Goal: Transaction & Acquisition: Purchase product/service

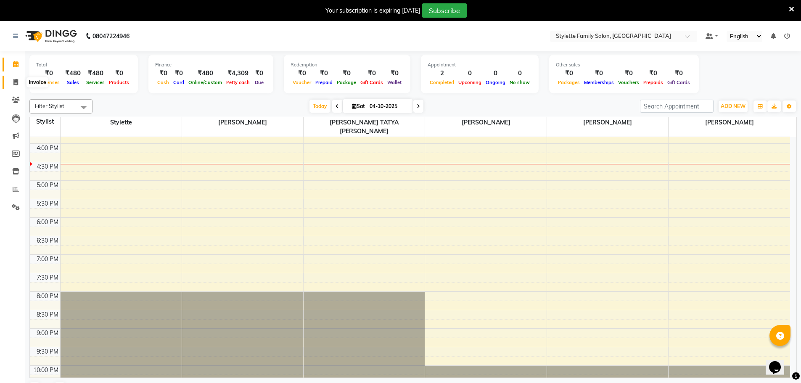
click at [15, 81] on icon at bounding box center [15, 82] width 5 height 6
select select "6990"
select select "service"
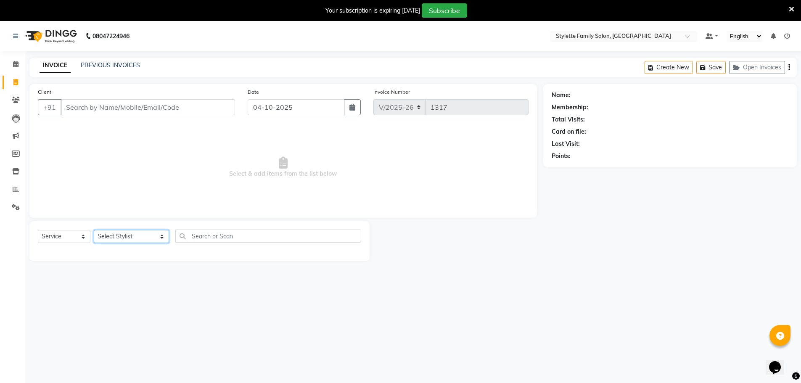
click at [126, 235] on select "Select Stylist Abhishek dhomble [PERSON_NAME] Manager [PERSON_NAME] Stylette [P…" at bounding box center [131, 236] width 75 height 13
select select "84196"
click at [94, 230] on select "Select Stylist Abhishek dhomble [PERSON_NAME] Manager [PERSON_NAME] Stylette [P…" at bounding box center [131, 236] width 75 height 13
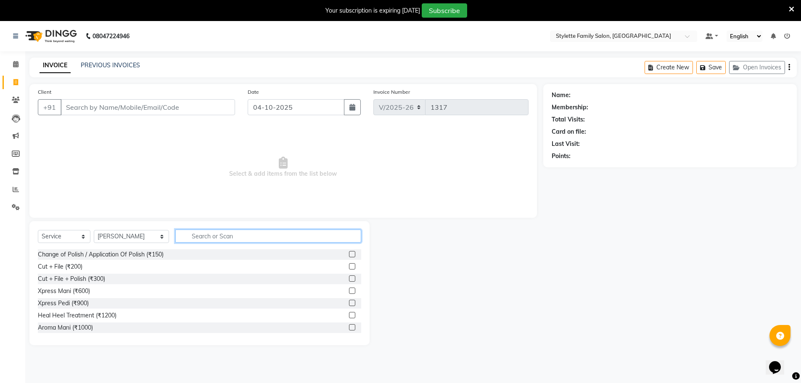
click at [183, 235] on input "text" at bounding box center [268, 236] width 186 height 13
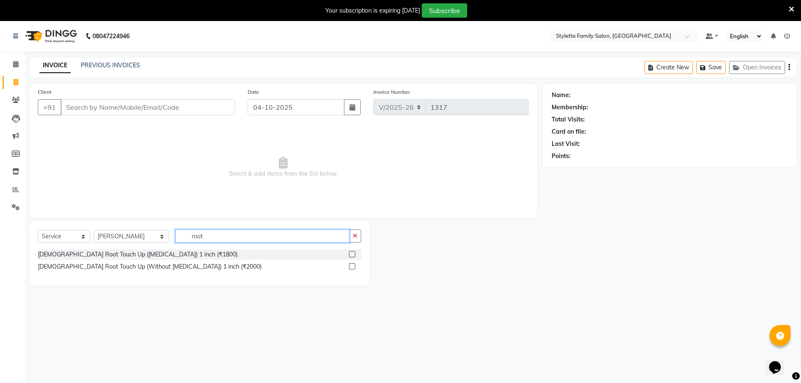
type input "root"
click at [89, 103] on input "Client" at bounding box center [148, 107] width 175 height 16
paste input "9158775376"
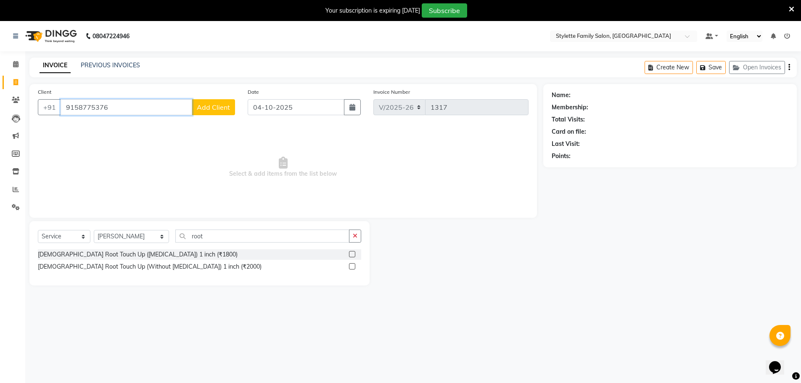
type input "9158775376"
click at [215, 107] on span "Add Client" at bounding box center [213, 107] width 33 height 8
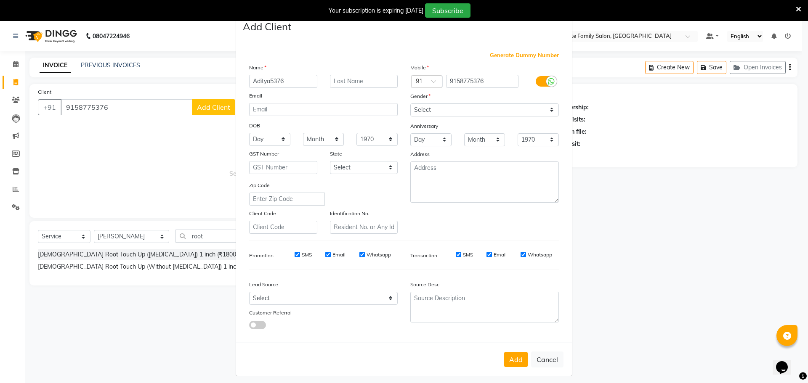
type input "Aditya5376"
click at [423, 106] on select "Select Male Female Other Prefer Not To Say" at bounding box center [484, 109] width 148 height 13
select select "male"
click at [410, 103] on select "Select Male Female Other Prefer Not To Say" at bounding box center [484, 109] width 148 height 13
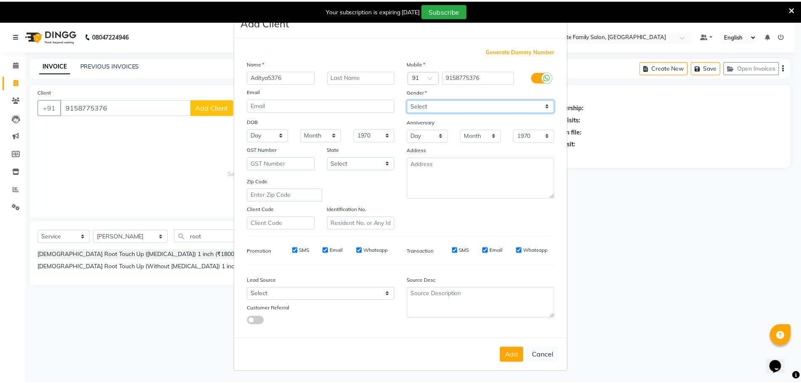
scroll to position [5, 0]
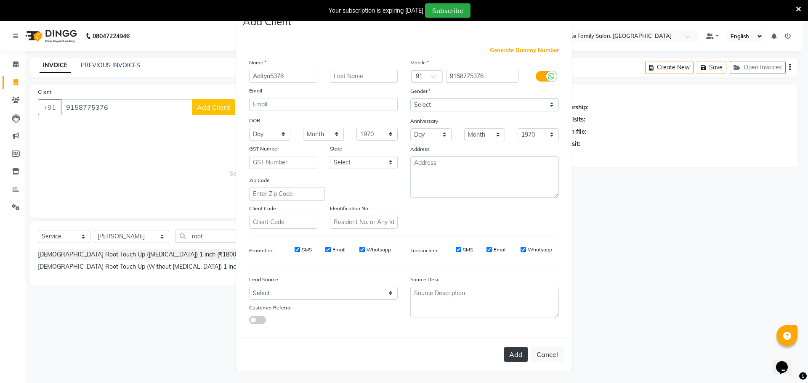
click at [512, 352] on button "Add" at bounding box center [516, 354] width 24 height 15
type input "91******76"
select select
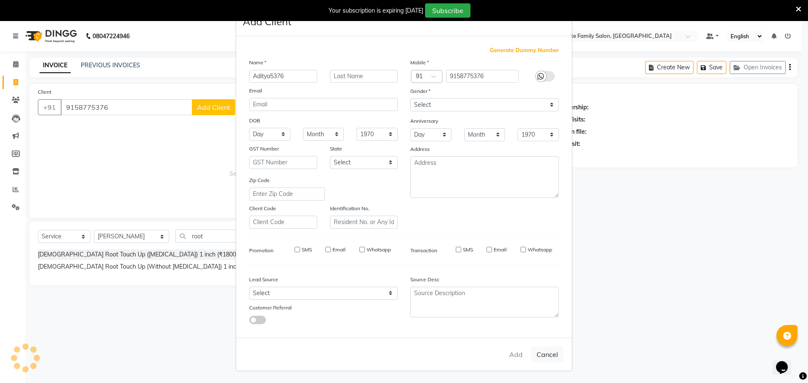
select select
checkbox input "false"
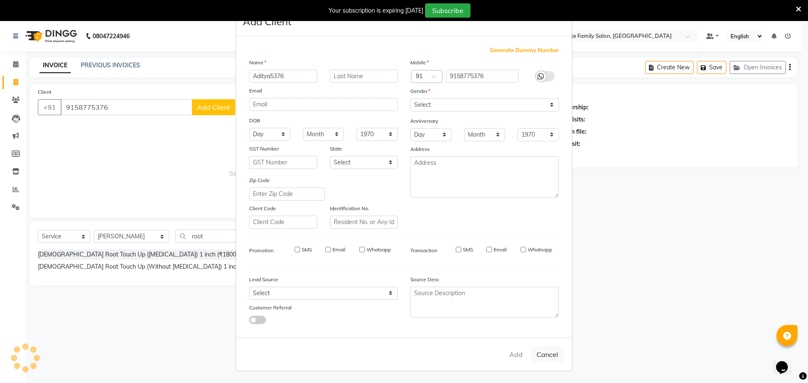
checkbox input "false"
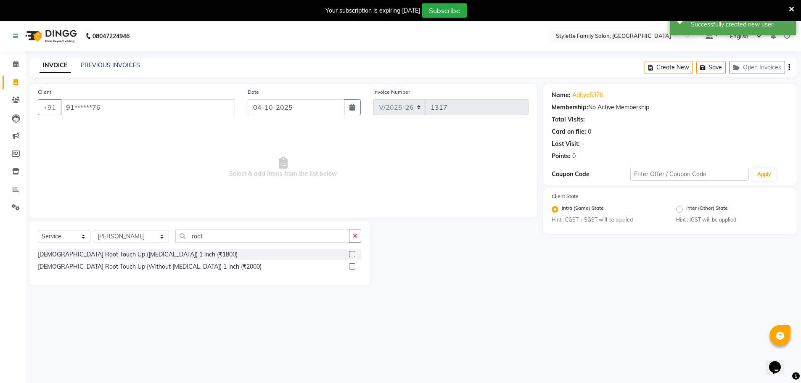
click at [159, 296] on main "INVOICE PREVIOUS INVOICES Create New Save Open Invoices Client +91 91******76 D…" at bounding box center [413, 178] width 776 height 241
click at [122, 234] on select "Select Stylist Abhishek dhomble [PERSON_NAME] Manager [PERSON_NAME] Stylette [P…" at bounding box center [131, 236] width 75 height 13
select select "57177"
click at [94, 230] on select "Select Stylist Abhishek dhomble [PERSON_NAME] Manager [PERSON_NAME] Stylette [P…" at bounding box center [131, 236] width 75 height 13
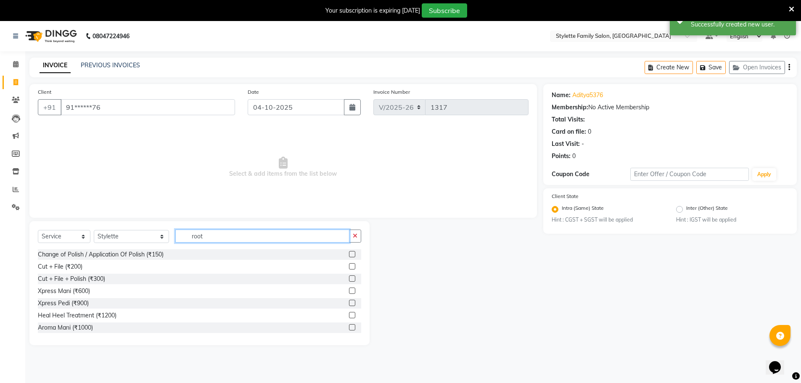
drag, startPoint x: 196, startPoint y: 237, endPoint x: 152, endPoint y: 242, distance: 44.5
click at [154, 241] on div "Select Service Product Membership Package Voucher Prepaid Gift Card Select Styl…" at bounding box center [199, 240] width 323 height 20
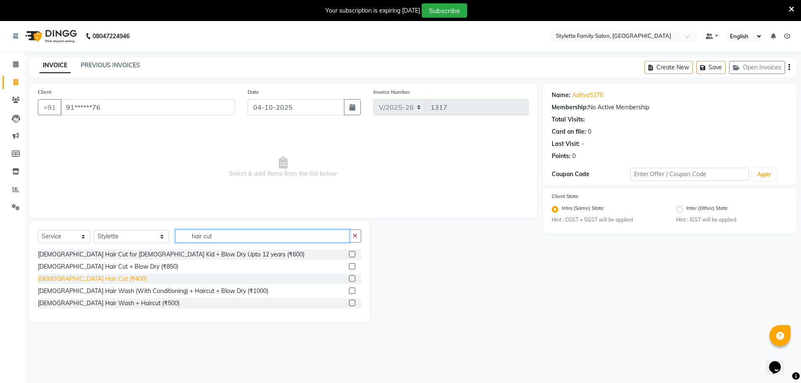
type input "hair cut"
click at [88, 280] on div "[DEMOGRAPHIC_DATA] Hair Cut (₹400)" at bounding box center [92, 279] width 109 height 9
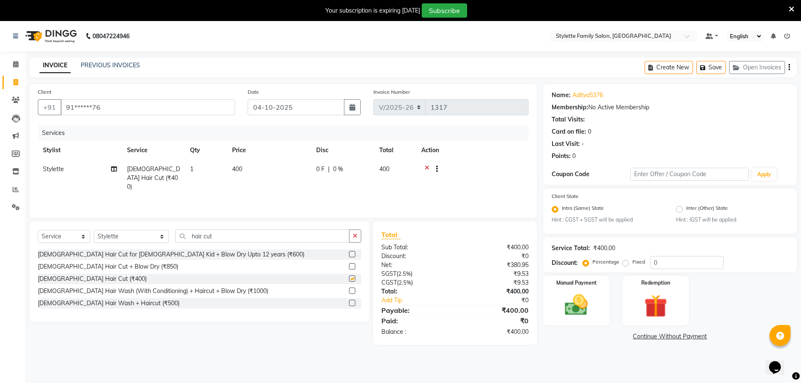
checkbox input "false"
drag, startPoint x: 207, startPoint y: 236, endPoint x: 147, endPoint y: 236, distance: 60.2
click at [147, 236] on div "Select Service Product Membership Package Voucher Prepaid Gift Card Select Styl…" at bounding box center [199, 240] width 323 height 20
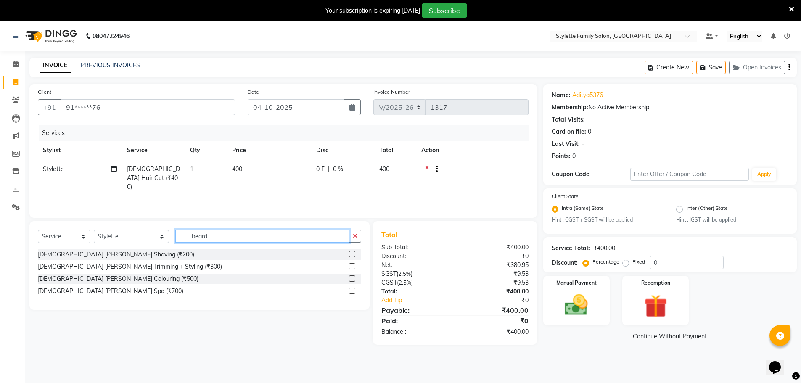
type input "beard"
click at [112, 265] on div "[DEMOGRAPHIC_DATA] [PERSON_NAME] Trimming + Styling (₹300)" at bounding box center [130, 266] width 184 height 9
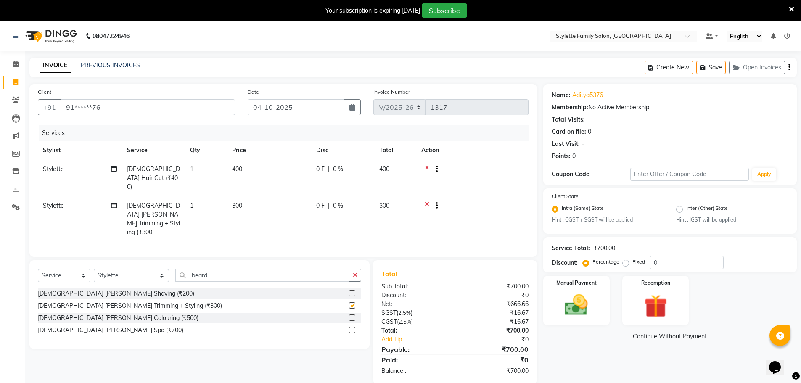
checkbox input "false"
click at [332, 170] on div "0 F | 0 %" at bounding box center [342, 169] width 53 height 9
select select "57177"
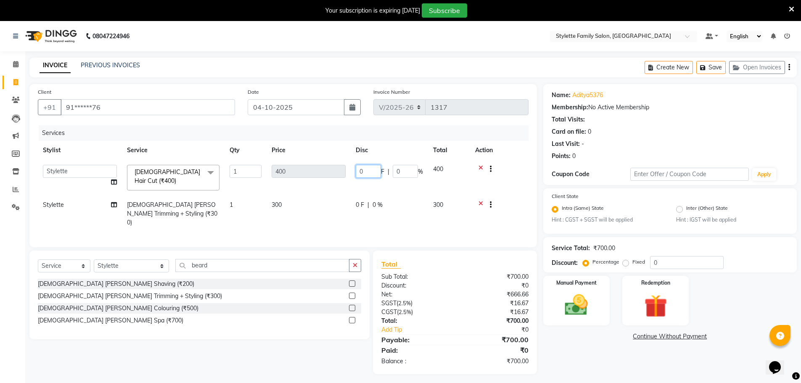
click at [332, 170] on tr "Abhishek dhomble KAJAL TUKARAM JADHAV Manager SHRIDHAR SHRIKANT YADAV Stylette …" at bounding box center [283, 178] width 491 height 36
type input "150"
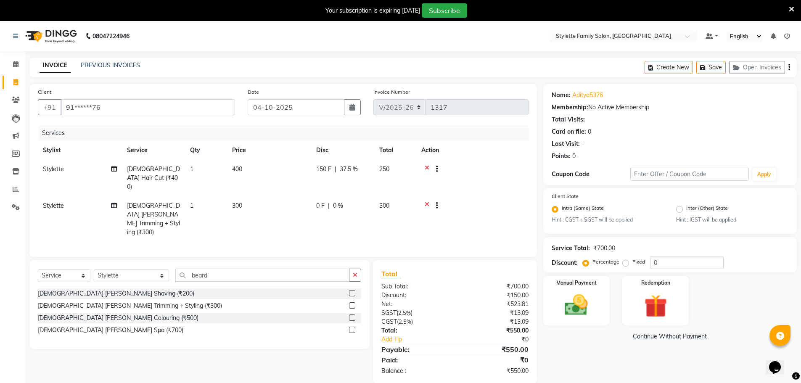
click at [368, 201] on div "0 F | 0 %" at bounding box center [342, 205] width 53 height 9
select select "57177"
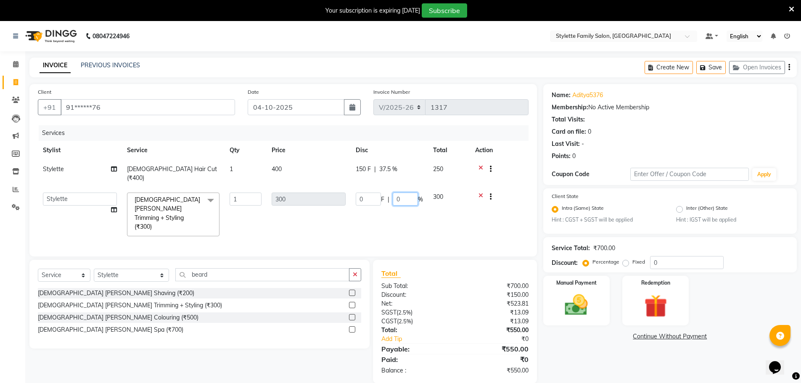
drag, startPoint x: 409, startPoint y: 193, endPoint x: 388, endPoint y: 193, distance: 21.0
click at [389, 193] on div "0 F | 0 %" at bounding box center [389, 199] width 67 height 13
type input "40"
click at [384, 209] on tr "Abhishek dhomble KAJAL TUKARAM JADHAV Manager SHRIDHAR SHRIKANT YADAV Stylette …" at bounding box center [283, 215] width 491 height 54
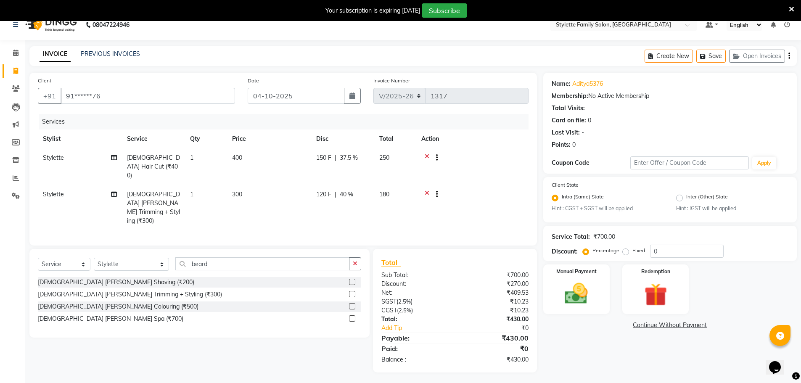
scroll to position [21, 0]
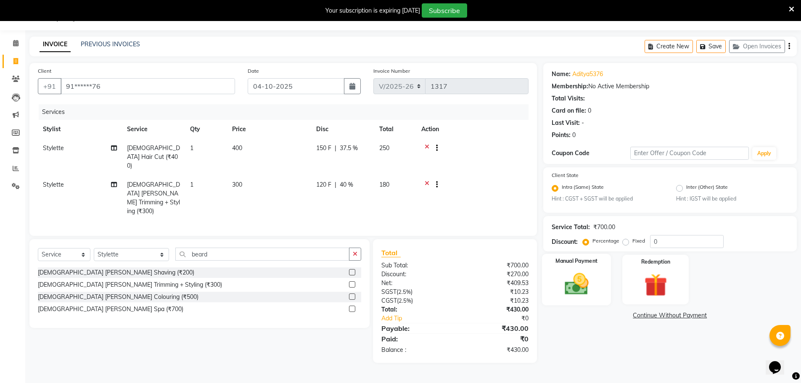
click at [574, 288] on img at bounding box center [576, 284] width 39 height 27
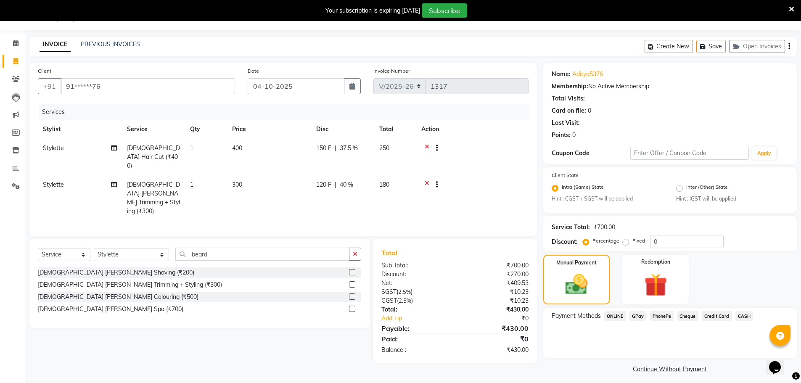
scroll to position [26, 0]
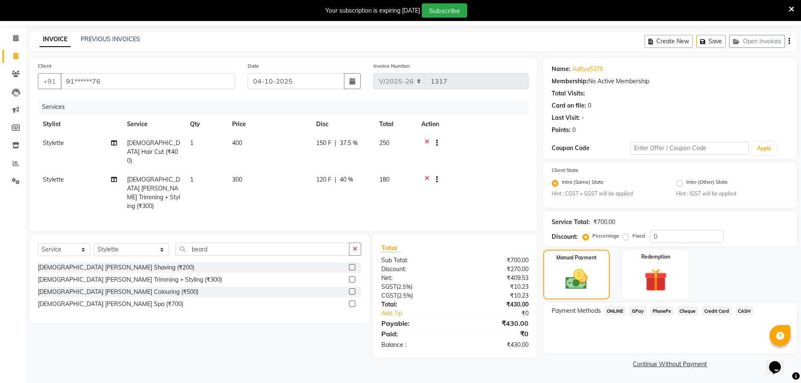
click at [638, 313] on span "GPay" at bounding box center [637, 311] width 17 height 10
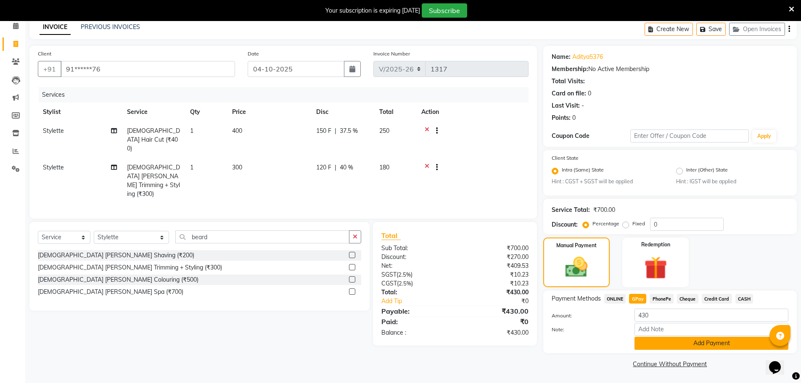
click at [675, 342] on button "Add Payment" at bounding box center [712, 343] width 154 height 13
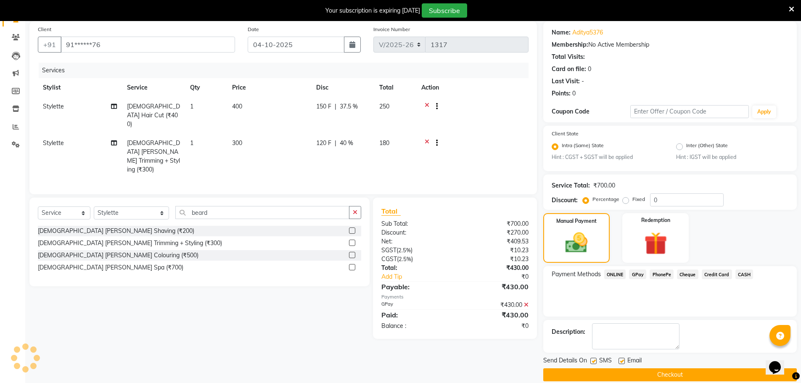
scroll to position [74, 0]
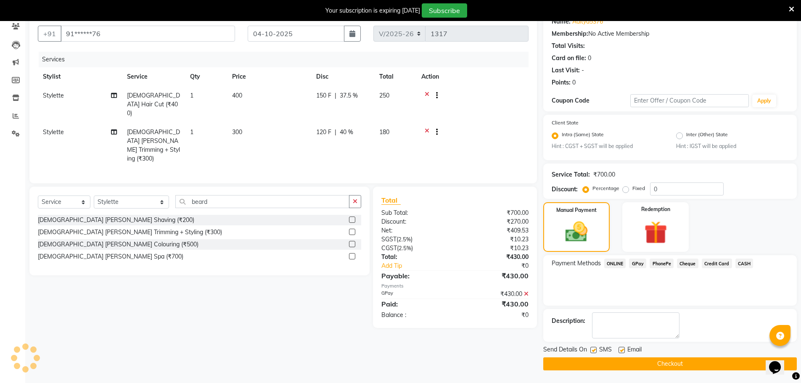
click at [666, 363] on button "Checkout" at bounding box center [670, 364] width 254 height 13
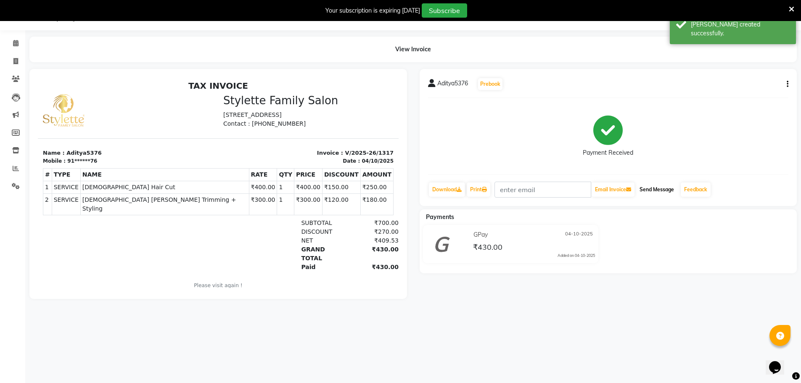
click at [660, 193] on button "Send Message" at bounding box center [656, 190] width 41 height 14
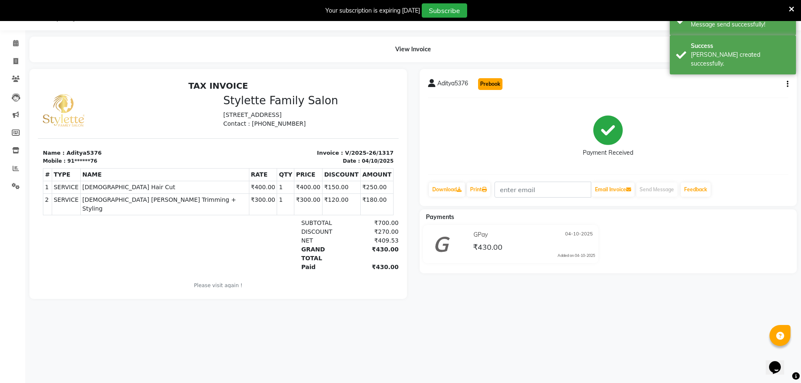
click at [495, 79] on button "Prebook" at bounding box center [490, 84] width 24 height 12
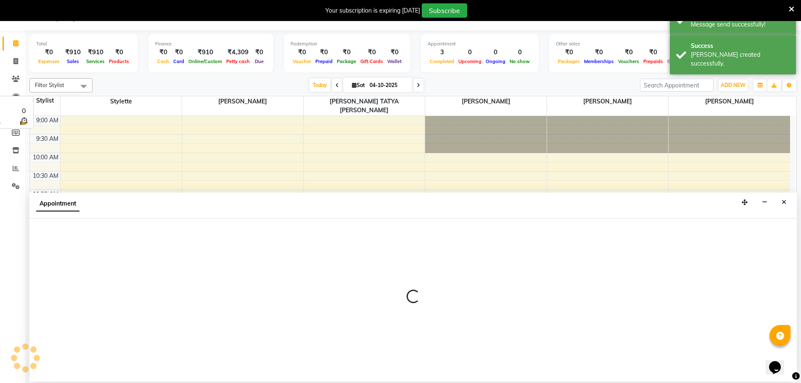
select select "57177"
select select "600"
select select "tentative"
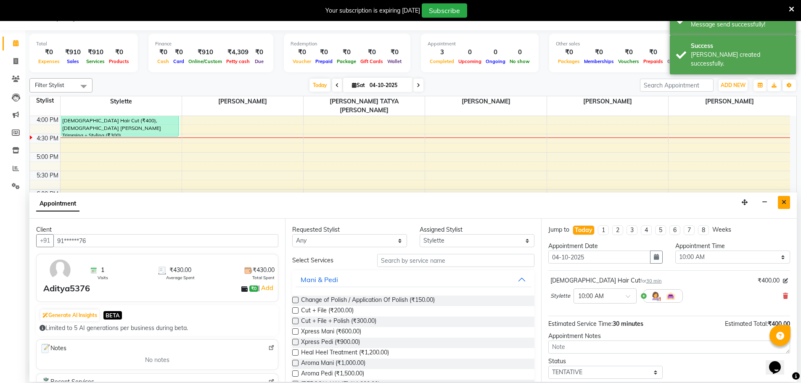
click at [785, 201] on icon "Close" at bounding box center [784, 202] width 5 height 6
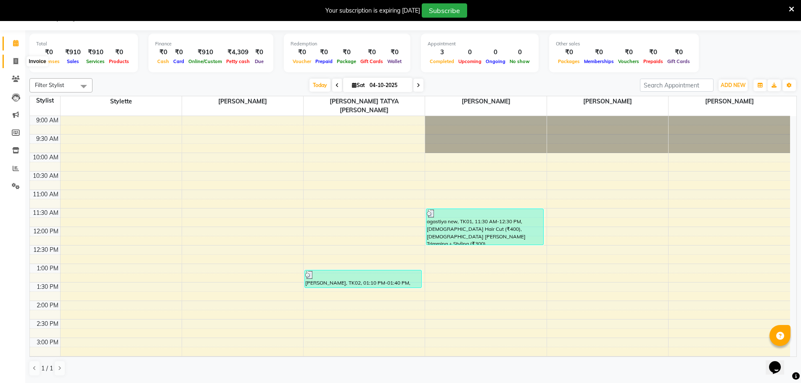
click at [13, 58] on icon at bounding box center [15, 61] width 5 height 6
select select "service"
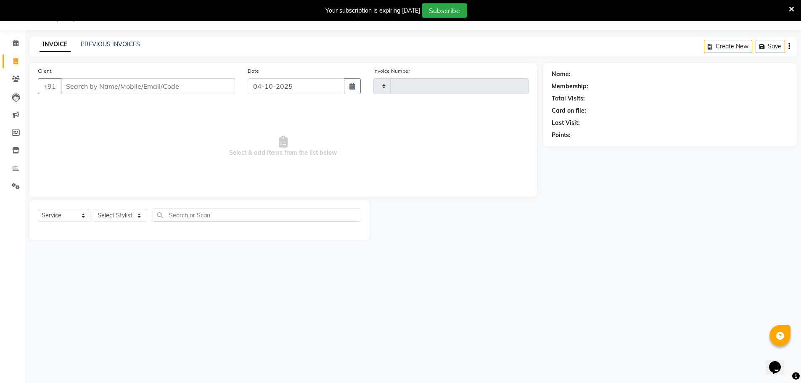
type input "1318"
select select "6990"
click at [101, 81] on input "Client" at bounding box center [148, 86] width 175 height 16
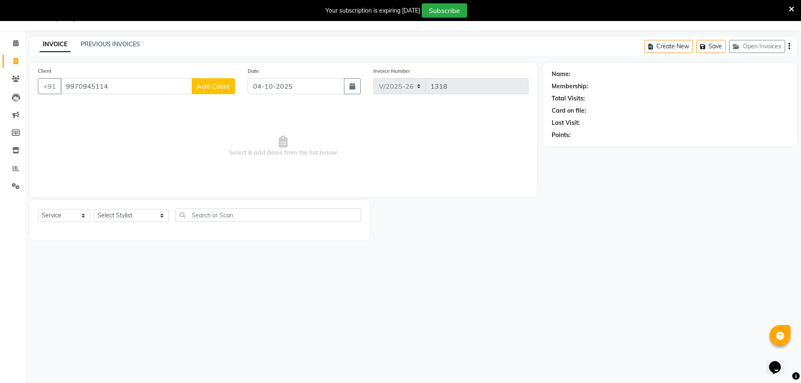
type input "9970945114"
click at [209, 86] on span "Add Client" at bounding box center [213, 86] width 33 height 8
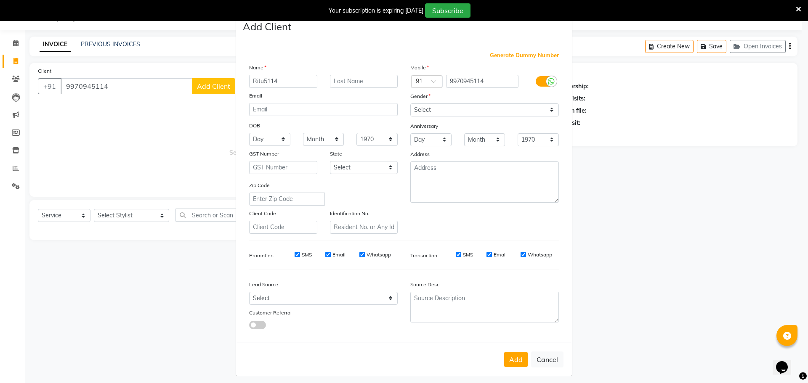
type input "Ritu5114"
click at [423, 111] on select "Select Male Female Other Prefer Not To Say" at bounding box center [484, 109] width 148 height 13
select select "female"
click at [410, 103] on select "Select Male Female Other Prefer Not To Say" at bounding box center [484, 109] width 148 height 13
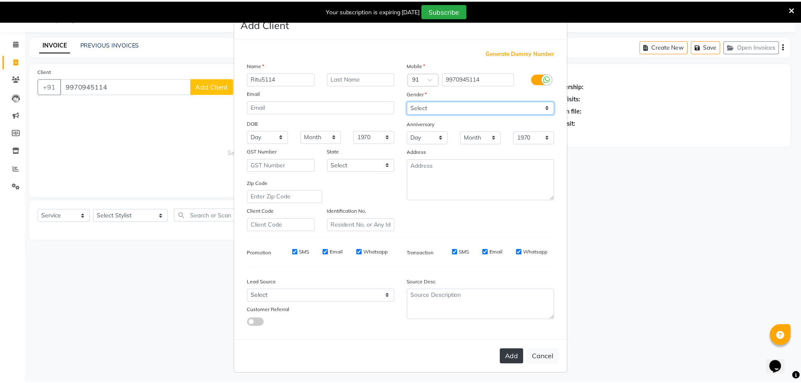
scroll to position [5, 0]
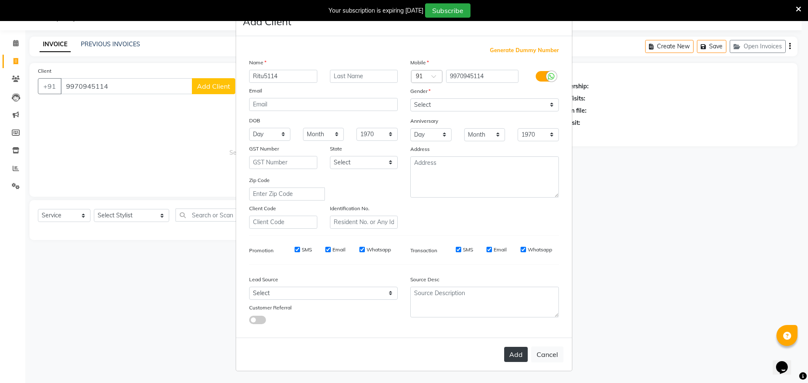
click at [514, 357] on button "Add" at bounding box center [516, 354] width 24 height 15
type input "99******14"
select select
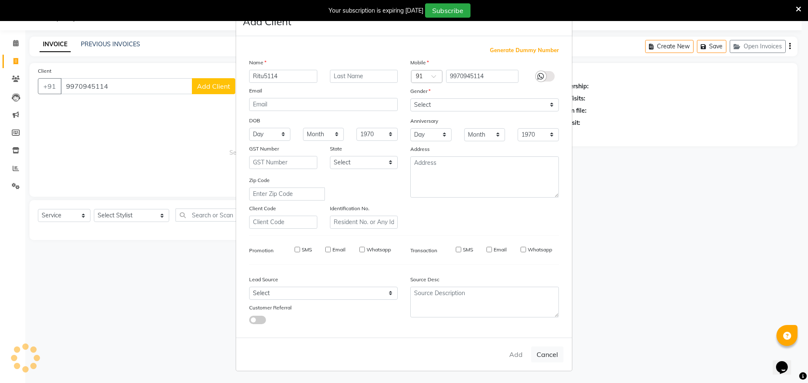
select select
checkbox input "false"
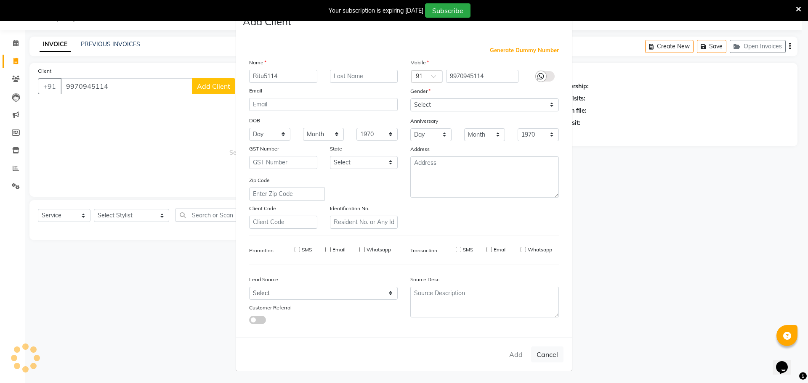
checkbox input "false"
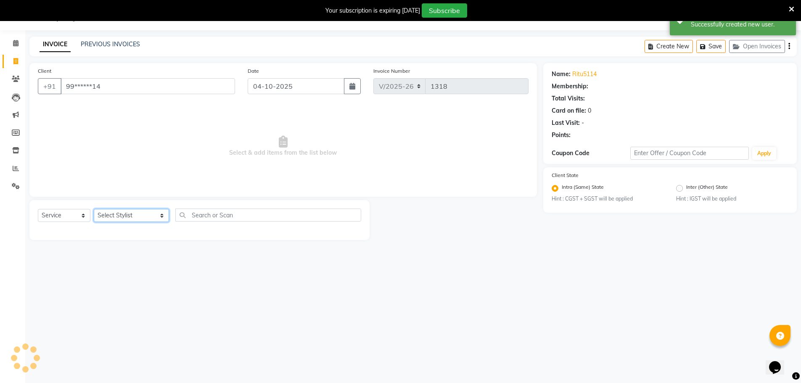
click at [129, 211] on select "Select Stylist Abhishek dhomble [PERSON_NAME] Manager [PERSON_NAME] Stylette [P…" at bounding box center [131, 215] width 75 height 13
select select "84196"
click at [94, 209] on select "Select Stylist Abhishek dhomble [PERSON_NAME] Manager [PERSON_NAME] Stylette [P…" at bounding box center [131, 215] width 75 height 13
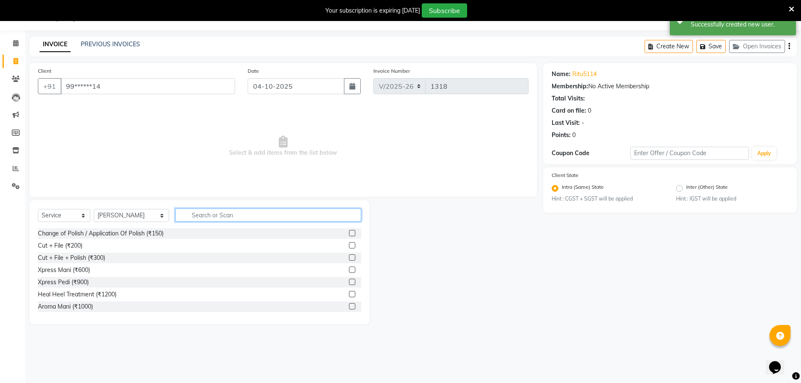
click at [185, 215] on input "text" at bounding box center [268, 215] width 186 height 13
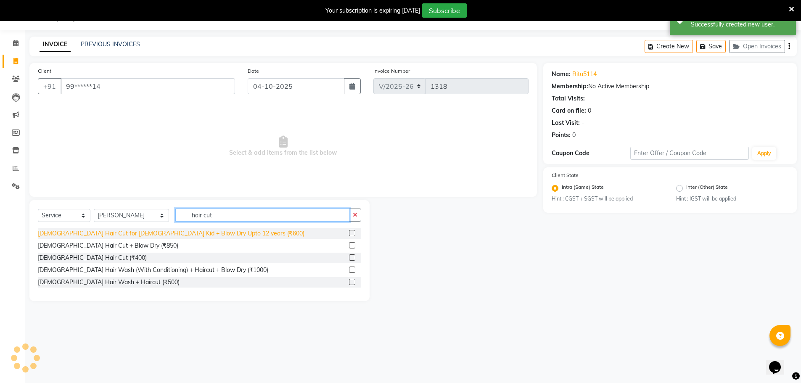
type input "hair cut"
click at [156, 233] on div "[DEMOGRAPHIC_DATA] Hair Cut for [DEMOGRAPHIC_DATA] Kid + Blow Dry Upto 12 years…" at bounding box center [171, 233] width 267 height 9
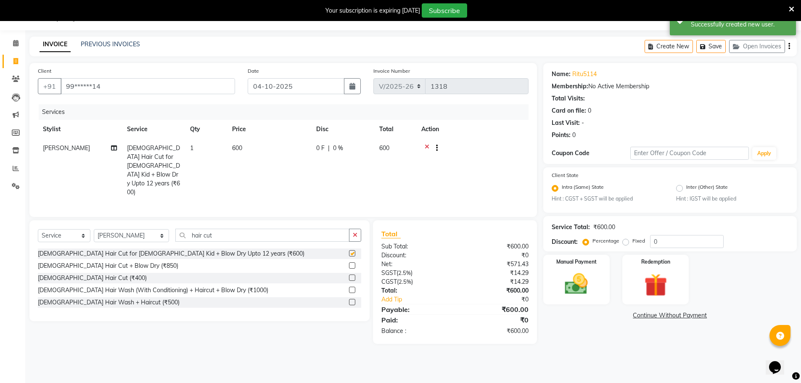
checkbox input "false"
drag, startPoint x: 210, startPoint y: 220, endPoint x: 168, endPoint y: 223, distance: 42.1
click at [175, 229] on input "hair cut" at bounding box center [262, 235] width 174 height 13
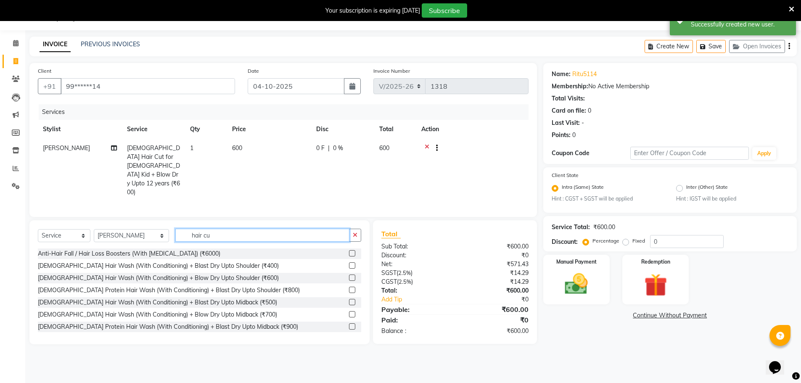
type input "hair cut"
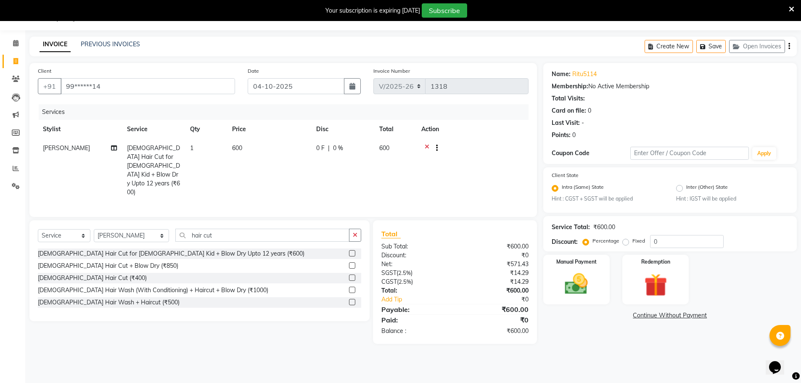
click at [144, 286] on div "[DEMOGRAPHIC_DATA] Hair Wash (With Conditioning) + Haircut + Blow Dry (₹1000)" at bounding box center [153, 290] width 231 height 9
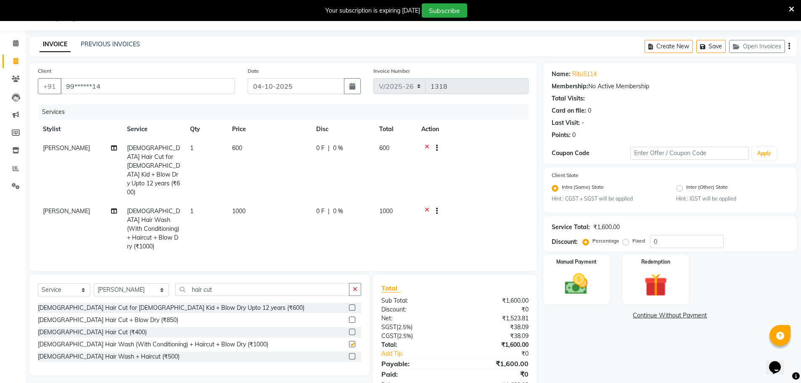
checkbox input "false"
click at [327, 212] on td "0 F | 0 %" at bounding box center [342, 229] width 63 height 54
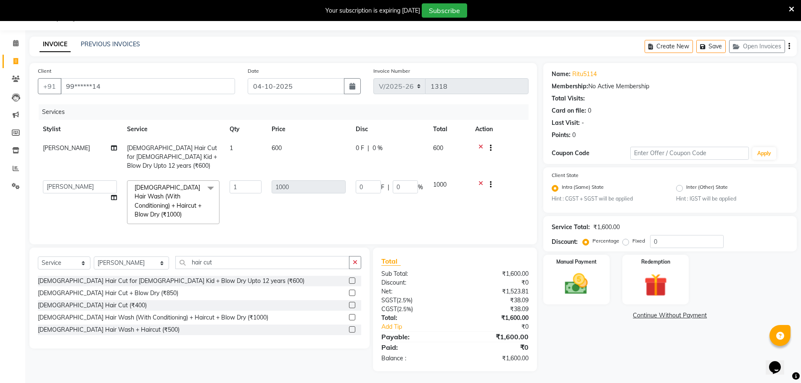
click at [371, 149] on div "0 F | 0 %" at bounding box center [389, 148] width 67 height 9
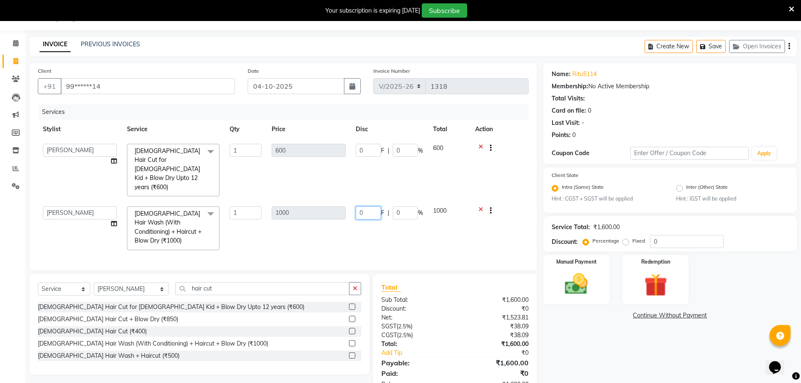
click at [334, 201] on tr "Abhishek dhomble KAJAL TUKARAM JADHAV Manager SHRIDHAR SHRIKANT YADAV Stylette …" at bounding box center [283, 228] width 491 height 54
type input "250"
click at [366, 170] on td "0 F | 0 %" at bounding box center [389, 170] width 77 height 63
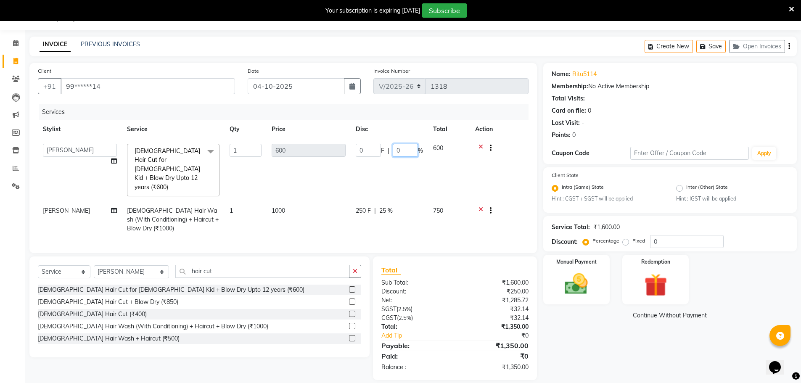
click at [398, 148] on input "0" at bounding box center [405, 150] width 25 height 13
drag, startPoint x: 405, startPoint y: 149, endPoint x: 382, endPoint y: 152, distance: 23.7
click at [387, 151] on div "0 F | 0 %" at bounding box center [389, 150] width 67 height 13
type input "40"
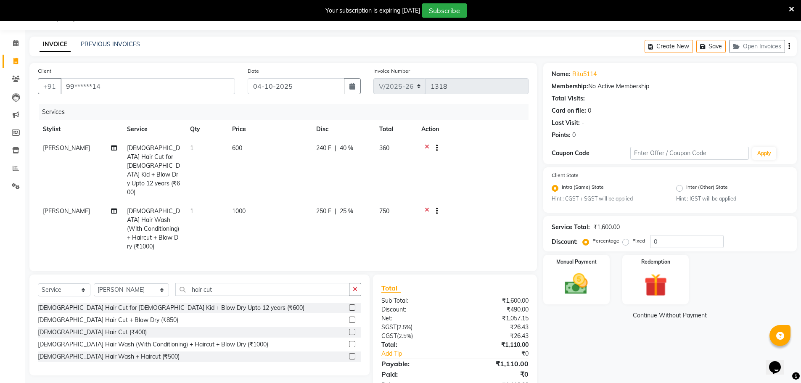
click at [343, 165] on tr "Abhishek dhomble Female Hair Cut for Female Kid + Blow Dry Upto 12 years (₹600)…" at bounding box center [283, 170] width 491 height 63
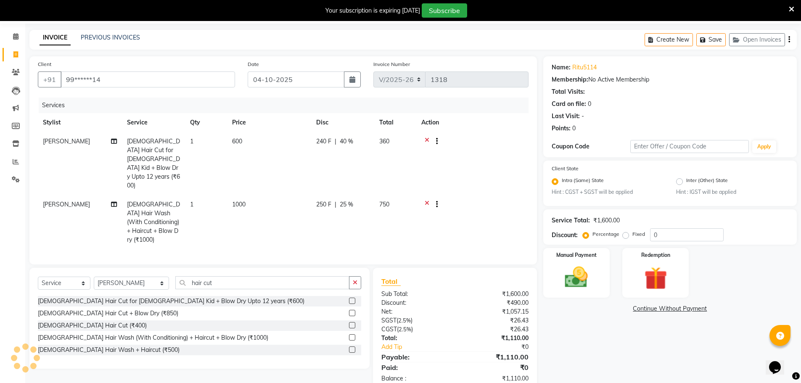
scroll to position [29, 0]
click at [581, 272] on img at bounding box center [576, 276] width 39 height 27
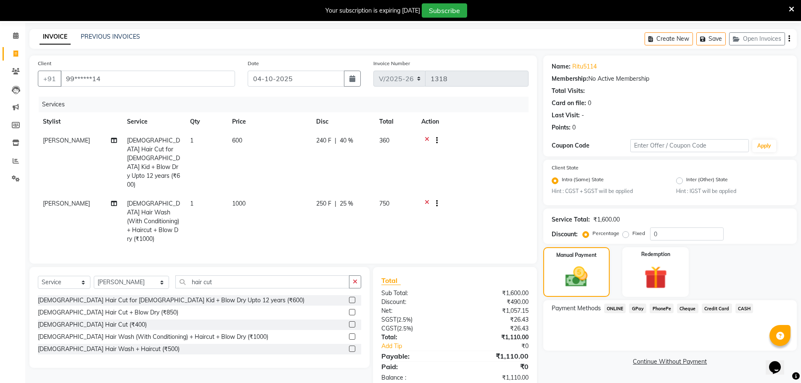
click at [639, 310] on span "GPay" at bounding box center [637, 309] width 17 height 10
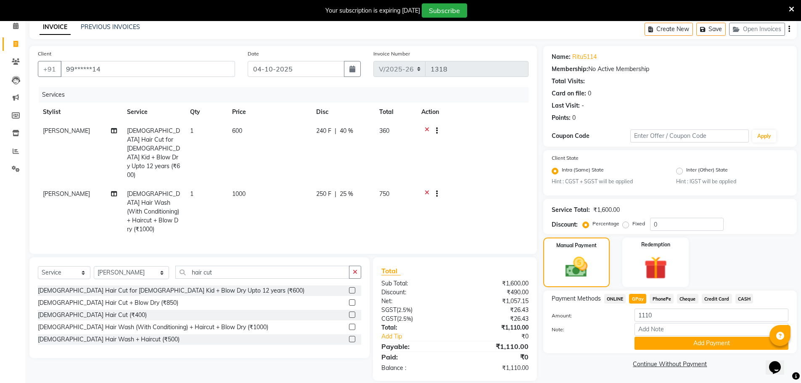
click at [668, 343] on button "Add Payment" at bounding box center [712, 343] width 154 height 13
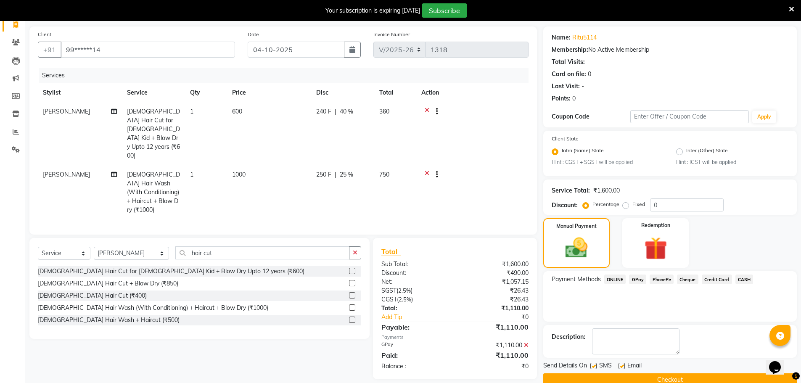
scroll to position [74, 0]
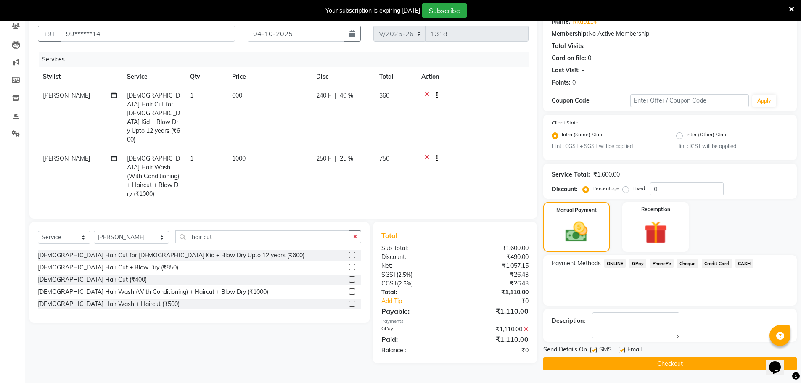
click at [668, 361] on button "Checkout" at bounding box center [670, 364] width 254 height 13
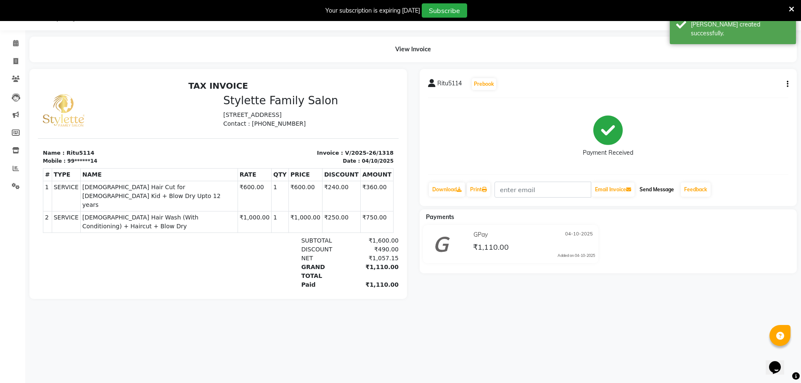
drag, startPoint x: 661, startPoint y: 186, endPoint x: 551, endPoint y: 140, distance: 119.5
click at [661, 186] on button "Send Message" at bounding box center [656, 190] width 41 height 14
click at [485, 83] on button "Prebook" at bounding box center [484, 84] width 24 height 12
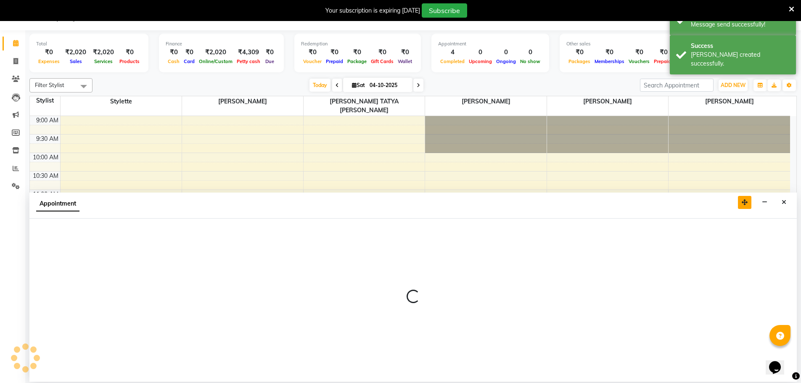
select select "84196"
select select "600"
select select "tentative"
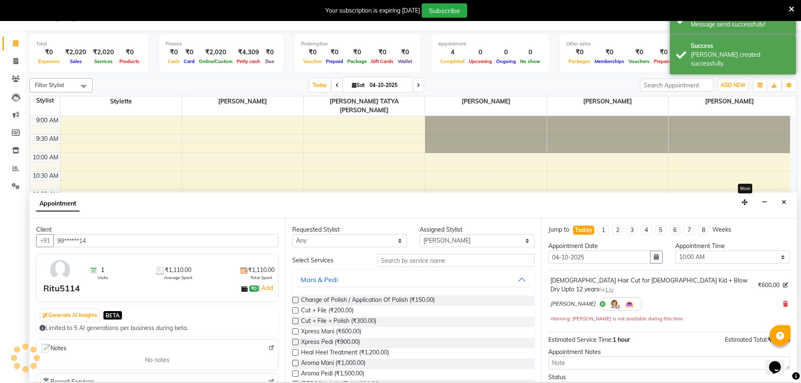
scroll to position [260, 0]
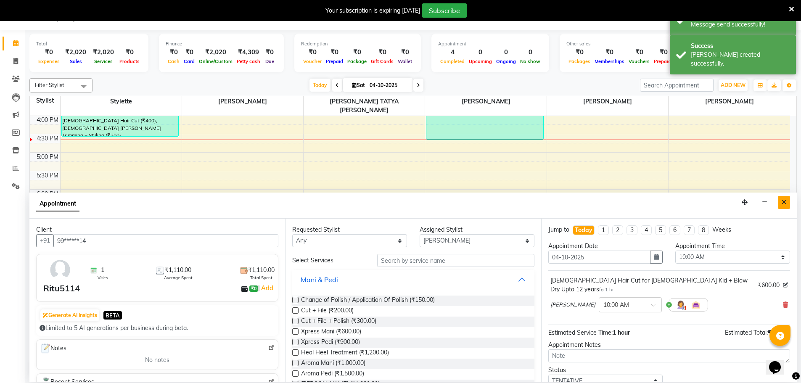
click at [786, 202] on icon "Close" at bounding box center [784, 202] width 5 height 6
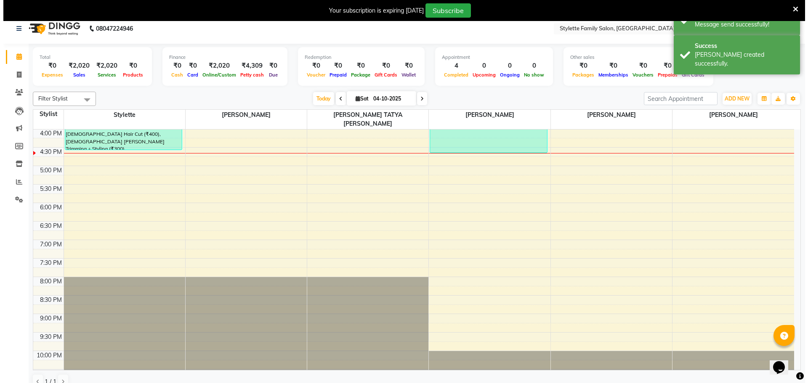
scroll to position [0, 0]
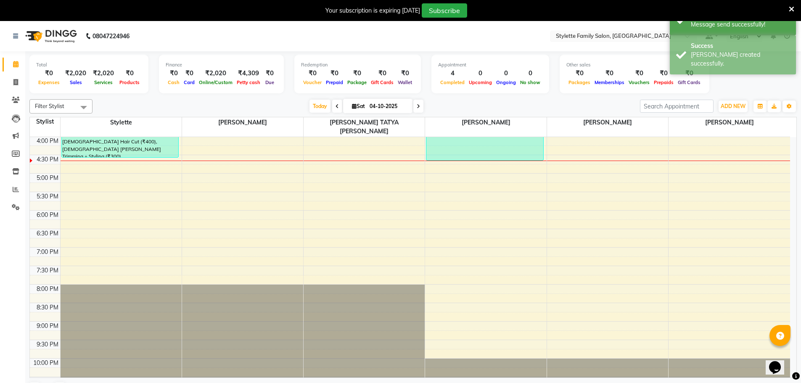
click at [792, 8] on icon at bounding box center [791, 9] width 5 height 8
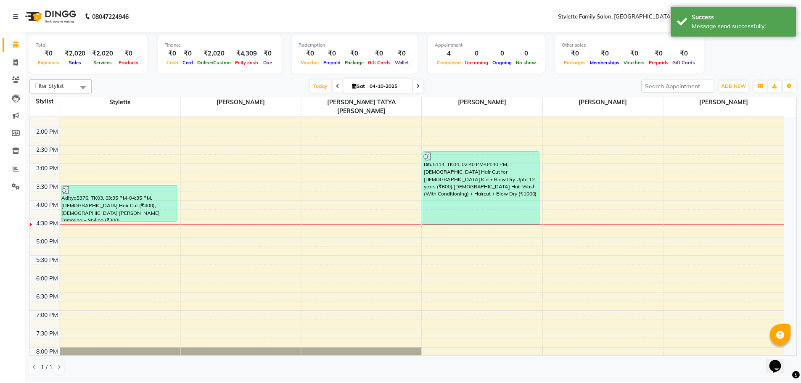
scroll to position [133, 0]
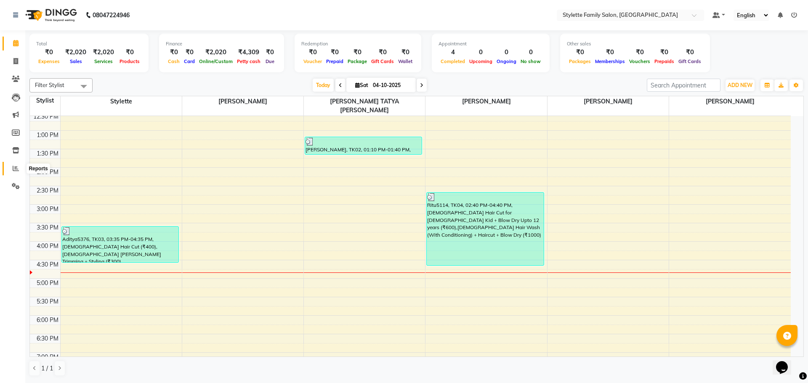
click at [14, 167] on icon at bounding box center [16, 168] width 6 height 6
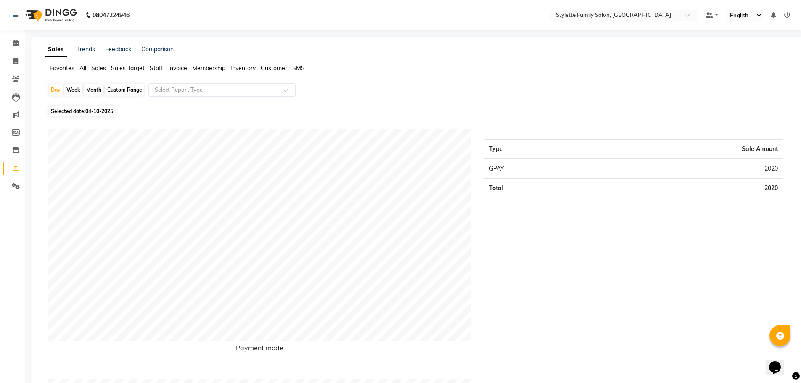
click at [85, 89] on div "Month" at bounding box center [93, 90] width 19 height 12
select select "10"
select select "2025"
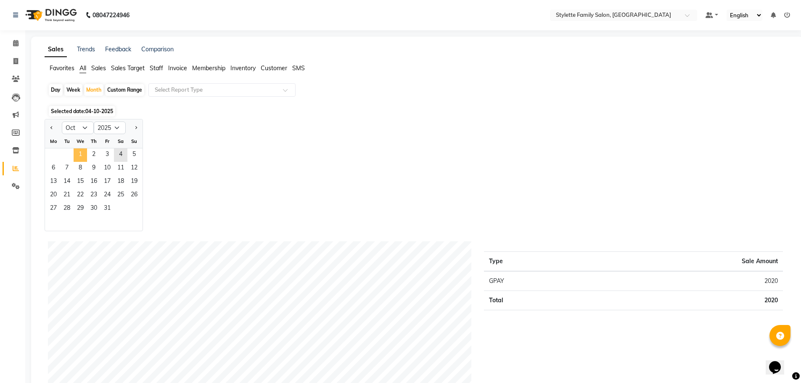
click at [85, 154] on span "1" at bounding box center [80, 154] width 13 height 13
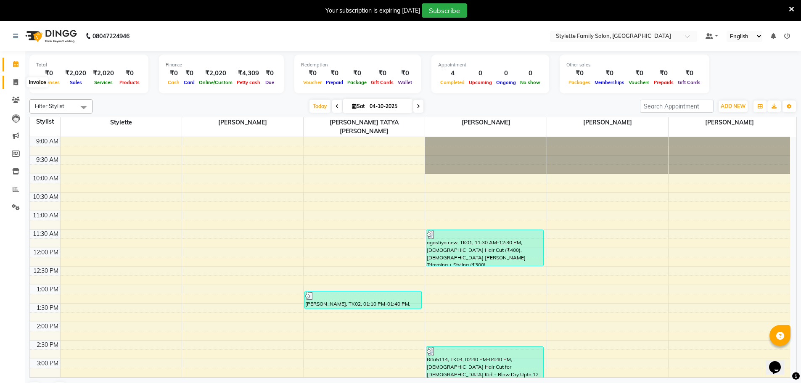
click at [15, 78] on span at bounding box center [15, 83] width 15 height 10
select select "6990"
select select "service"
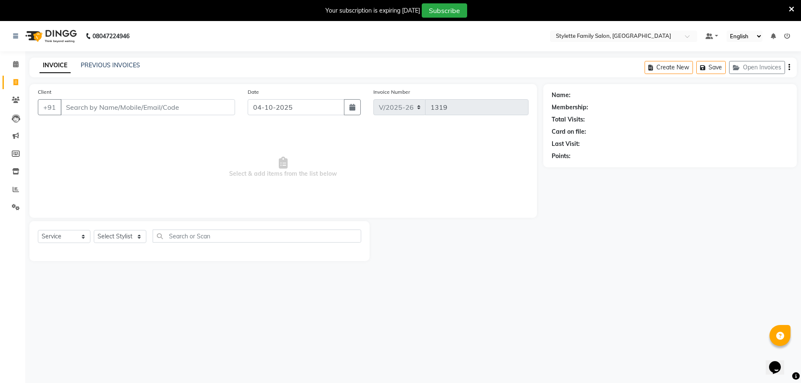
click at [103, 103] on input "Client" at bounding box center [148, 107] width 175 height 16
type input "9822996437"
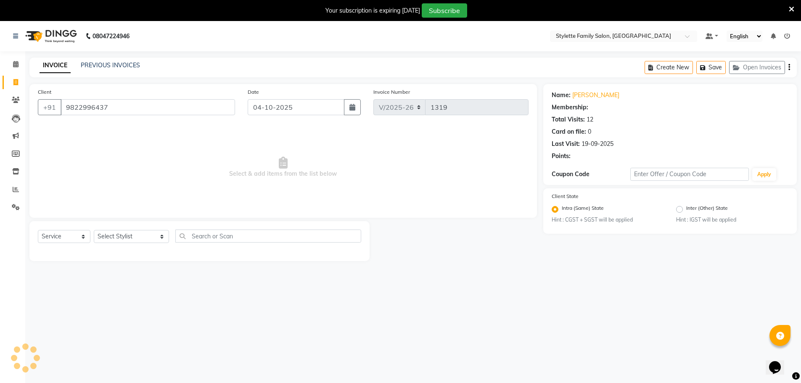
select select "1: Object"
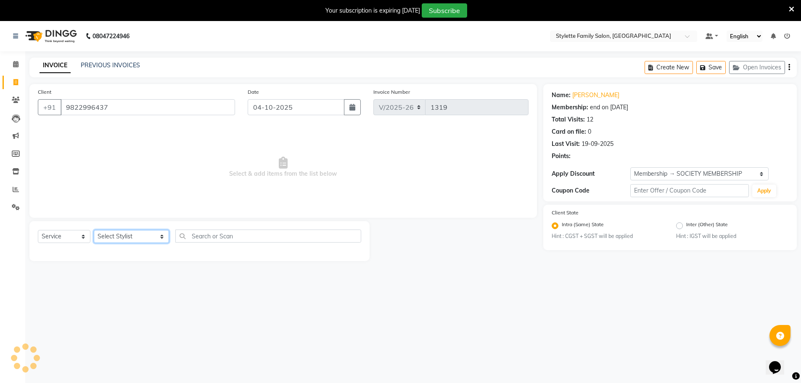
click at [117, 236] on select "Select Stylist Abhishek dhomble [PERSON_NAME] Manager [PERSON_NAME] Stylette [P…" at bounding box center [131, 236] width 75 height 13
select select "84196"
click at [94, 230] on select "Select Stylist Abhishek dhomble [PERSON_NAME] Manager [PERSON_NAME] Stylette [P…" at bounding box center [131, 236] width 75 height 13
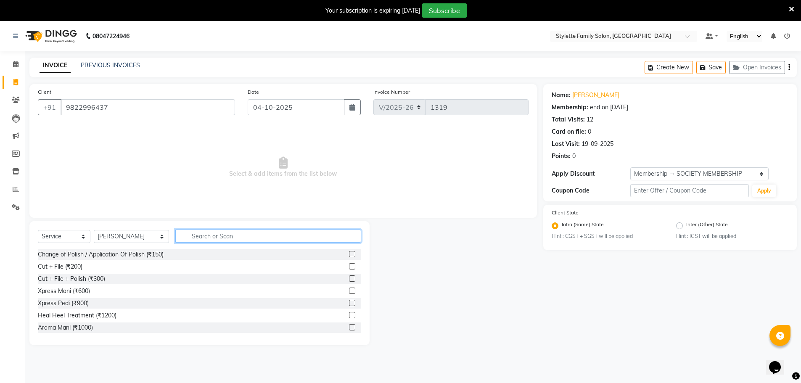
click at [193, 233] on input "text" at bounding box center [268, 236] width 186 height 13
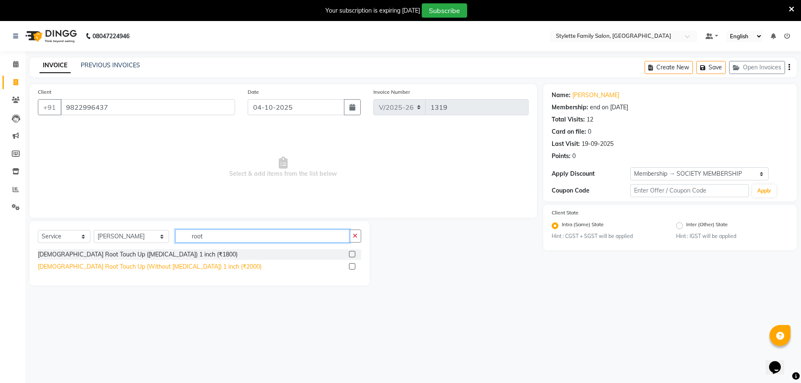
type input "root"
click at [189, 265] on div "[DEMOGRAPHIC_DATA] Root Touch Up (Without [MEDICAL_DATA]) 1 inch (₹2000)" at bounding box center [150, 266] width 224 height 9
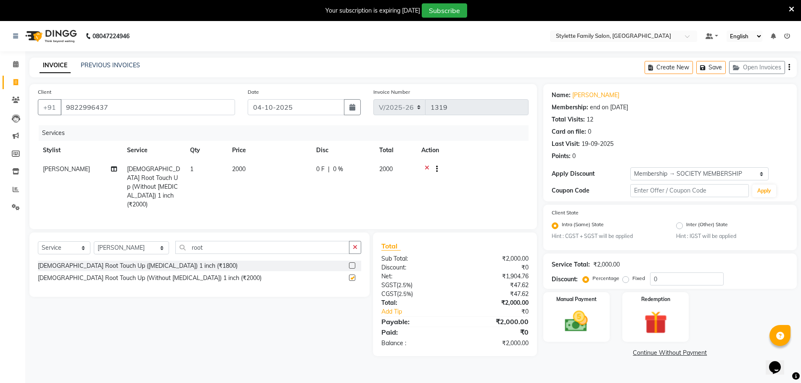
checkbox input "false"
click at [134, 246] on select "Select Stylist Abhishek dhomble [PERSON_NAME] Manager [PERSON_NAME] Stylette [P…" at bounding box center [131, 247] width 75 height 13
select select "58418"
click at [94, 241] on select "Select Stylist Abhishek dhomble [PERSON_NAME] Manager [PERSON_NAME] Stylette [P…" at bounding box center [131, 247] width 75 height 13
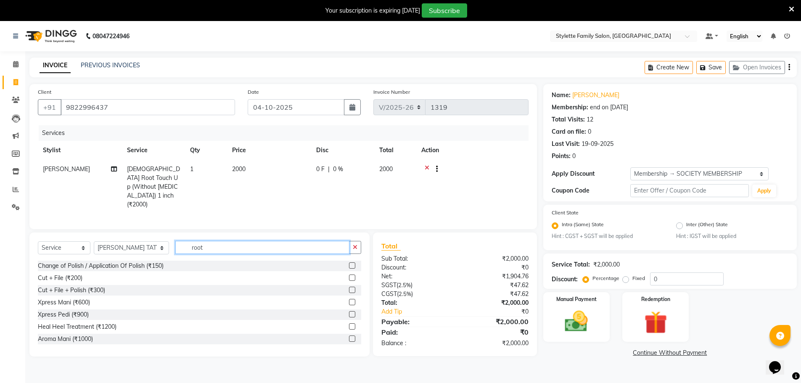
drag, startPoint x: 194, startPoint y: 242, endPoint x: 148, endPoint y: 248, distance: 46.6
click at [148, 248] on div "Select Service Product Membership Package Voucher Prepaid Gift Card Select Styl…" at bounding box center [199, 251] width 323 height 20
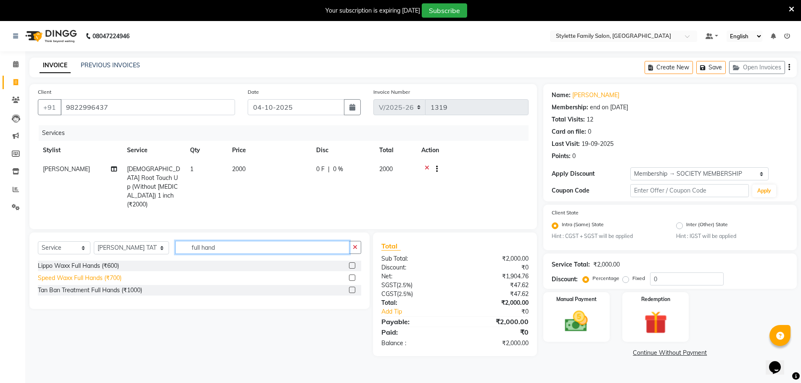
type input "full hand"
click at [109, 276] on div "Speed Waxx Full Hands (₹700)" at bounding box center [80, 278] width 84 height 9
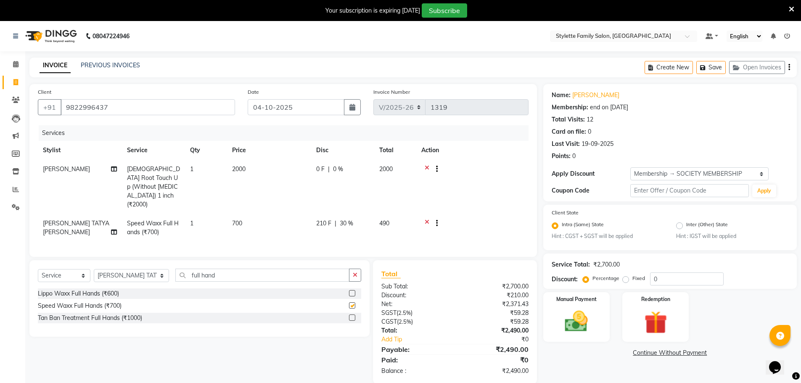
checkbox input "false"
drag, startPoint x: 204, startPoint y: 274, endPoint x: 163, endPoint y: 277, distance: 41.8
click at [175, 277] on input "full hand" at bounding box center [262, 275] width 174 height 13
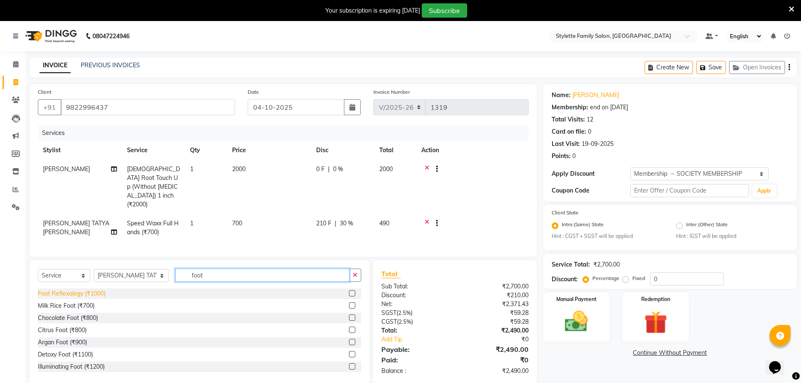
type input "foot"
click at [87, 290] on div "Foot Reflexology (₹1000)" at bounding box center [72, 293] width 68 height 9
checkbox input "false"
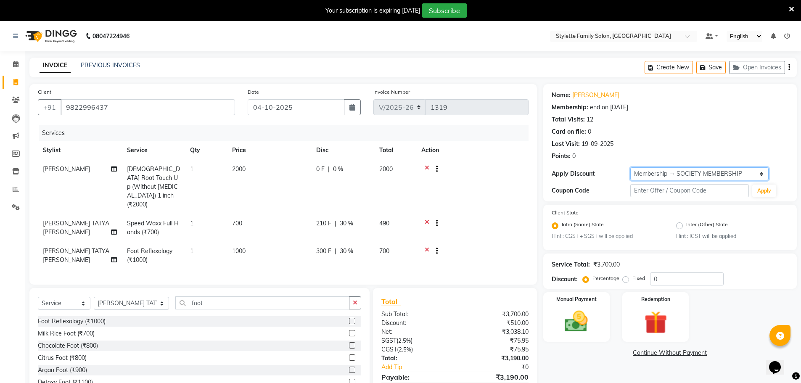
click at [682, 175] on select "Select Membership → SOCIETY MEMBERSHIP" at bounding box center [700, 173] width 138 height 13
select select "0:"
click at [631, 167] on select "Select Membership → SOCIETY MEMBERSHIP" at bounding box center [700, 173] width 138 height 13
click at [334, 167] on span "0 %" at bounding box center [338, 169] width 10 height 9
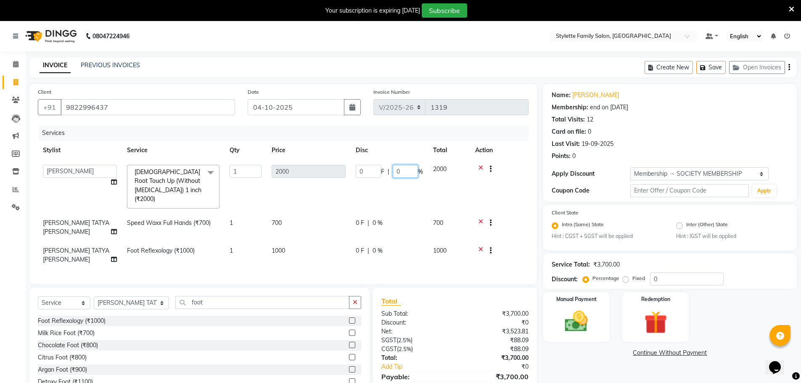
drag, startPoint x: 404, startPoint y: 170, endPoint x: 387, endPoint y: 173, distance: 17.1
click at [387, 173] on div "0 F | 0 %" at bounding box center [389, 171] width 67 height 13
type input "40"
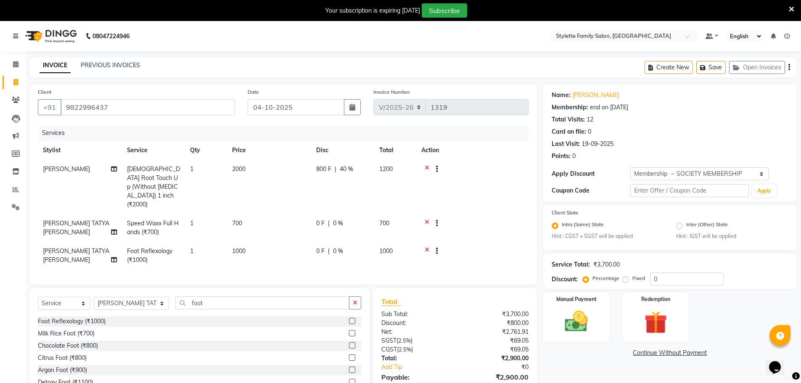
click at [376, 214] on tr "[PERSON_NAME] TATYA [PERSON_NAME] Speed Waxx Full Hands (₹700) 1 700 0 F | 0 % …" at bounding box center [283, 228] width 491 height 28
click at [338, 219] on span "0 %" at bounding box center [338, 223] width 10 height 9
select select "58418"
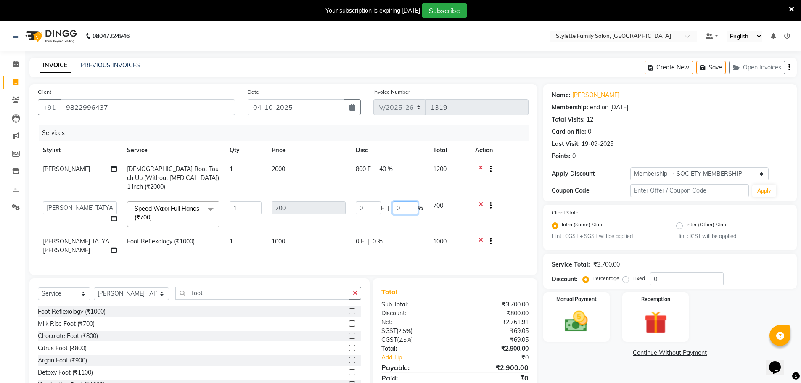
drag, startPoint x: 393, startPoint y: 201, endPoint x: 389, endPoint y: 202, distance: 4.3
click at [389, 201] on div "0 F | 0 %" at bounding box center [389, 207] width 67 height 13
type input "40"
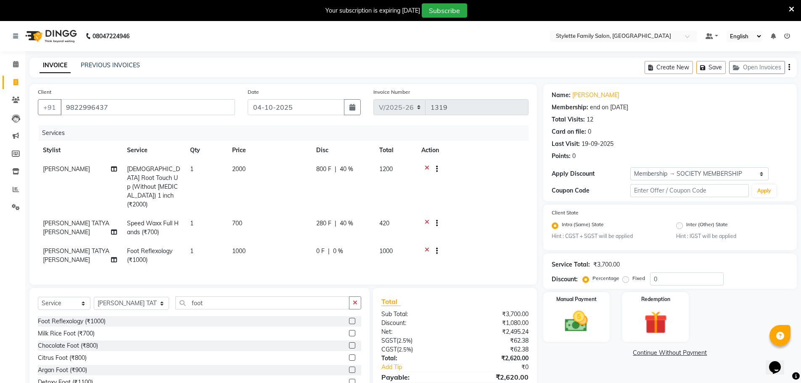
click at [377, 233] on tbody "Abhishek dhomble [DEMOGRAPHIC_DATA] Root Touch Up (Without [MEDICAL_DATA]) 1 in…" at bounding box center [283, 215] width 491 height 110
click at [337, 247] on span "0 %" at bounding box center [338, 251] width 10 height 9
select select "58418"
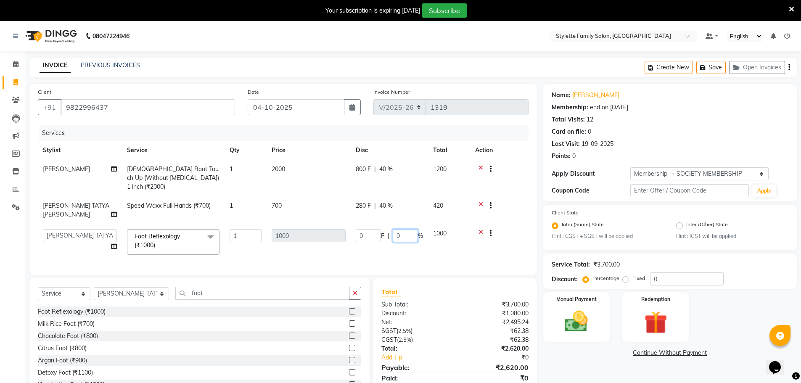
drag, startPoint x: 400, startPoint y: 225, endPoint x: 394, endPoint y: 226, distance: 6.4
click at [394, 229] on input "0" at bounding box center [405, 235] width 25 height 13
type input "40"
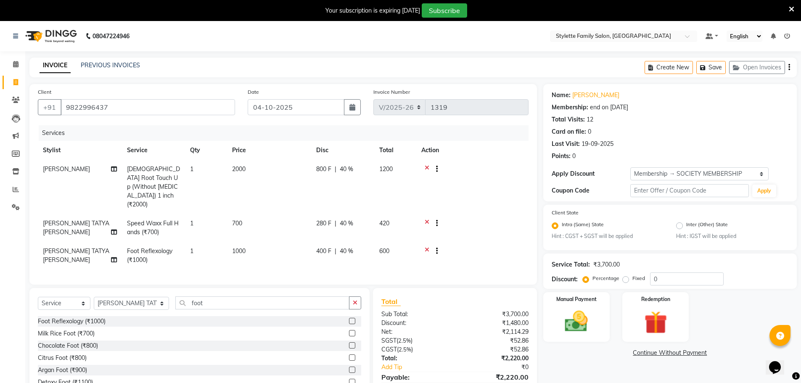
click at [363, 244] on td "400 F | 40 %" at bounding box center [342, 256] width 63 height 28
select select "58418"
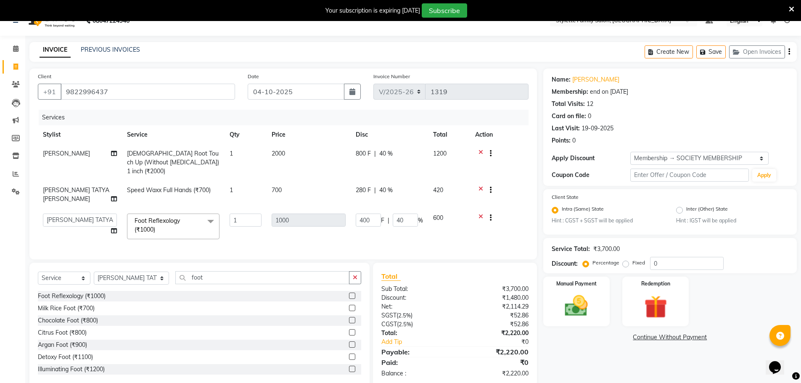
scroll to position [29, 0]
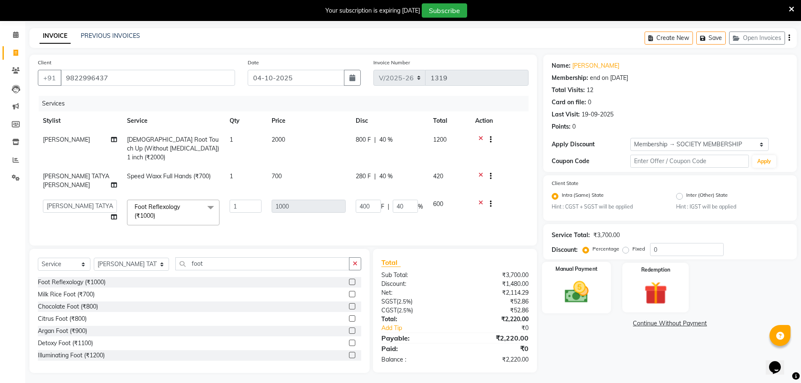
click at [586, 285] on img at bounding box center [576, 292] width 39 height 27
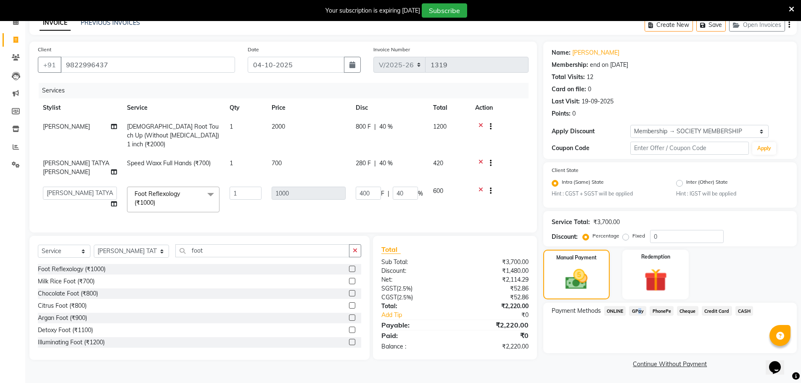
click at [637, 311] on span "GPay" at bounding box center [637, 311] width 17 height 10
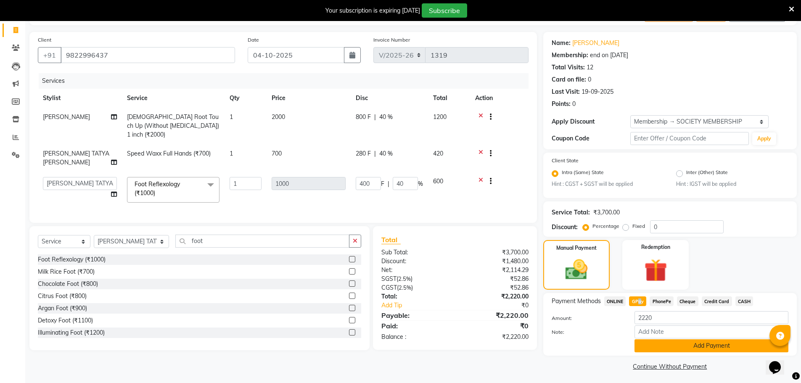
scroll to position [55, 0]
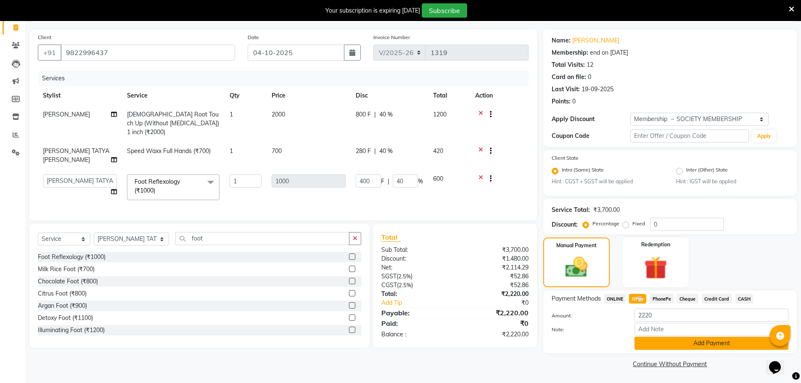
click at [669, 342] on button "Add Payment" at bounding box center [712, 343] width 154 height 13
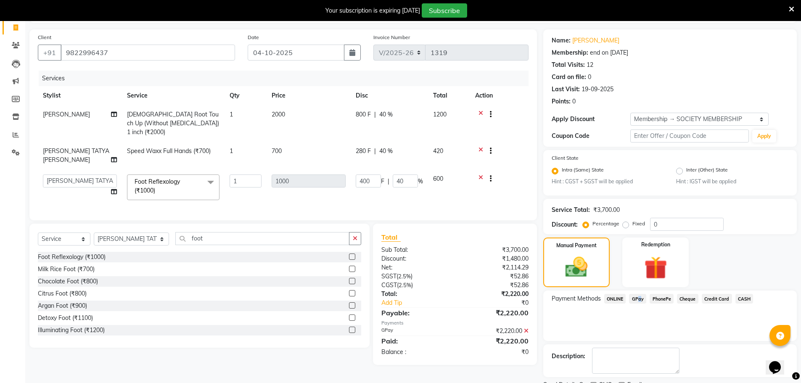
scroll to position [90, 0]
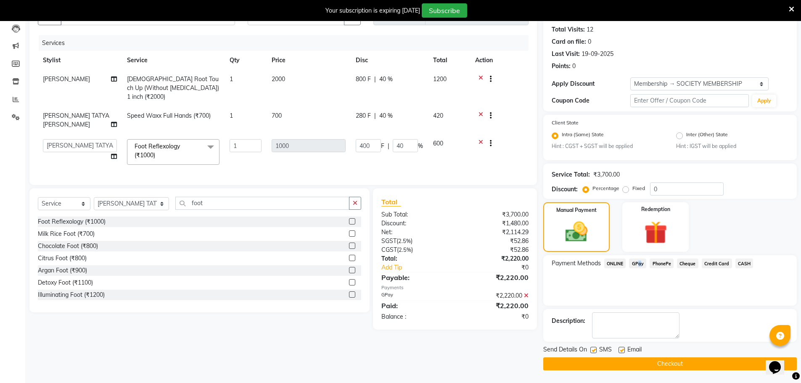
click at [665, 363] on button "Checkout" at bounding box center [670, 364] width 254 height 13
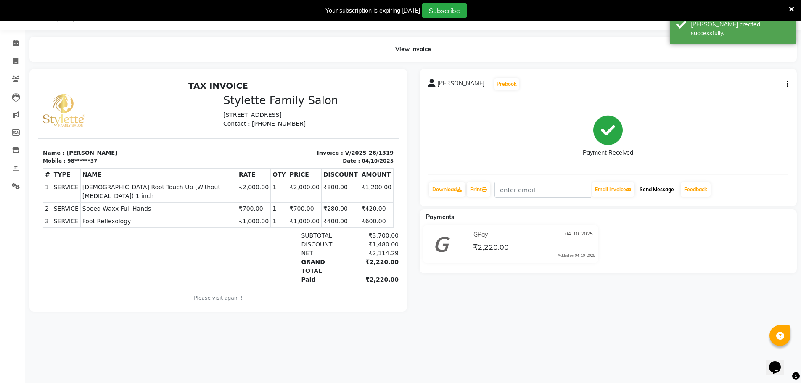
click at [655, 189] on button "Send Message" at bounding box center [656, 190] width 41 height 14
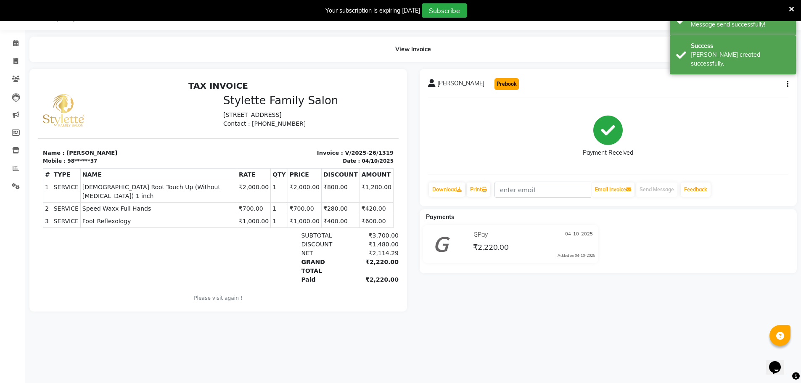
click at [502, 85] on button "Prebook" at bounding box center [507, 84] width 24 height 12
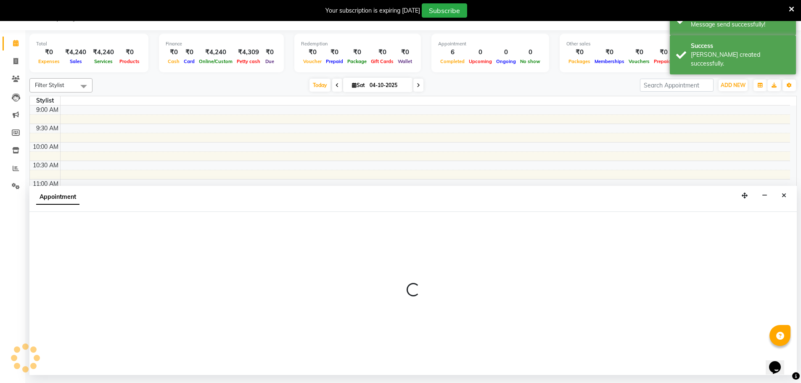
select select "84196"
select select "600"
select select "tentative"
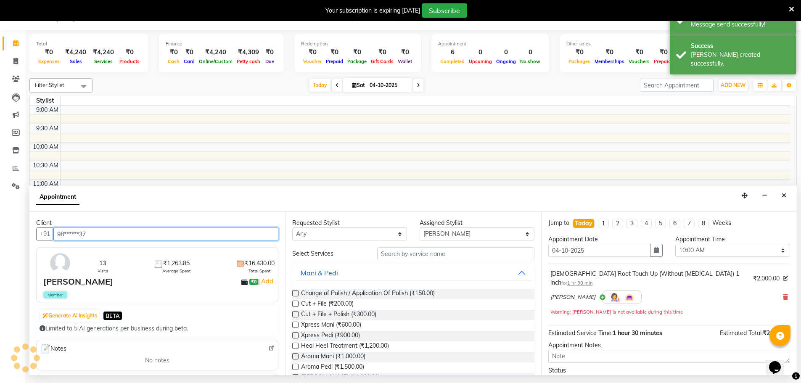
scroll to position [268, 0]
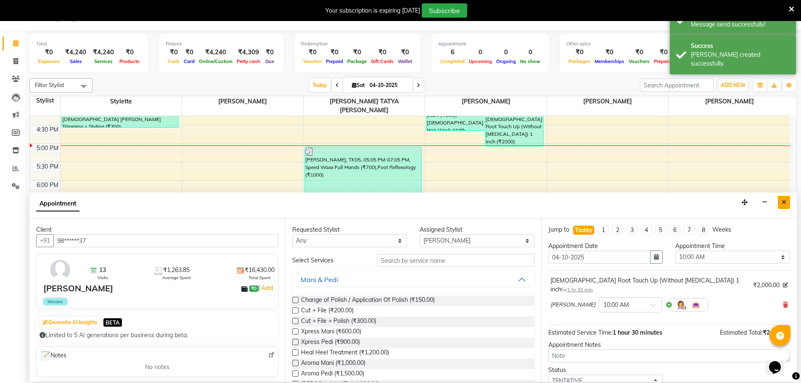
click at [785, 202] on icon "Close" at bounding box center [784, 202] width 5 height 6
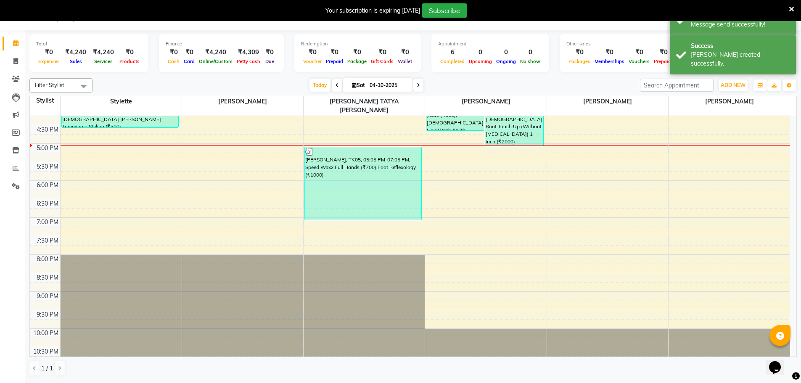
click at [792, 8] on icon at bounding box center [791, 9] width 5 height 8
